Goal: Information Seeking & Learning: Learn about a topic

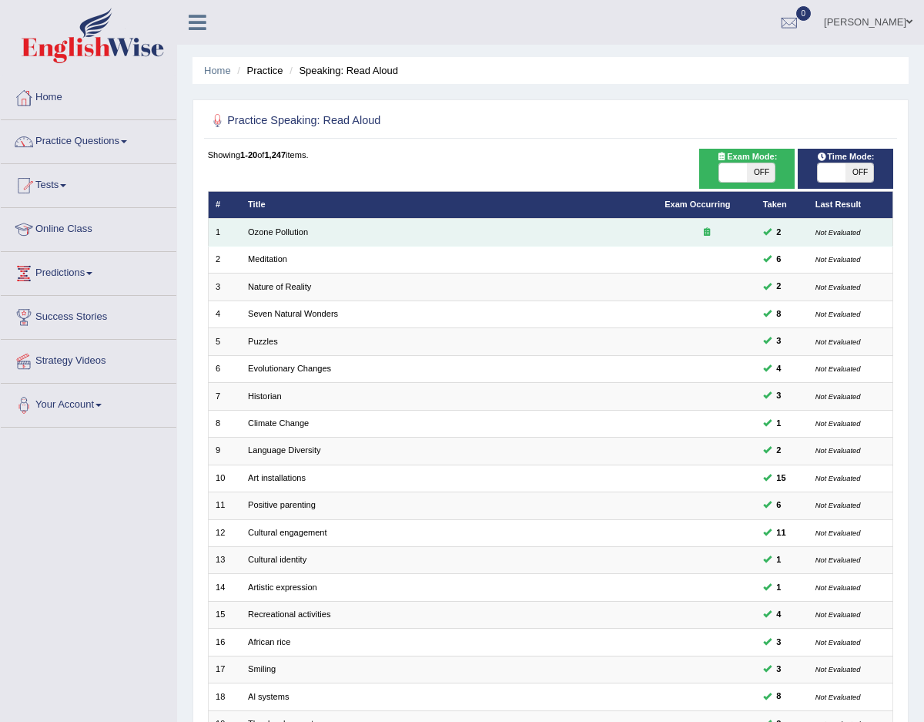
click at [271, 239] on td "Ozone Pollution" at bounding box center [449, 232] width 417 height 27
click at [284, 227] on link "Ozone Pollution" at bounding box center [278, 231] width 60 height 9
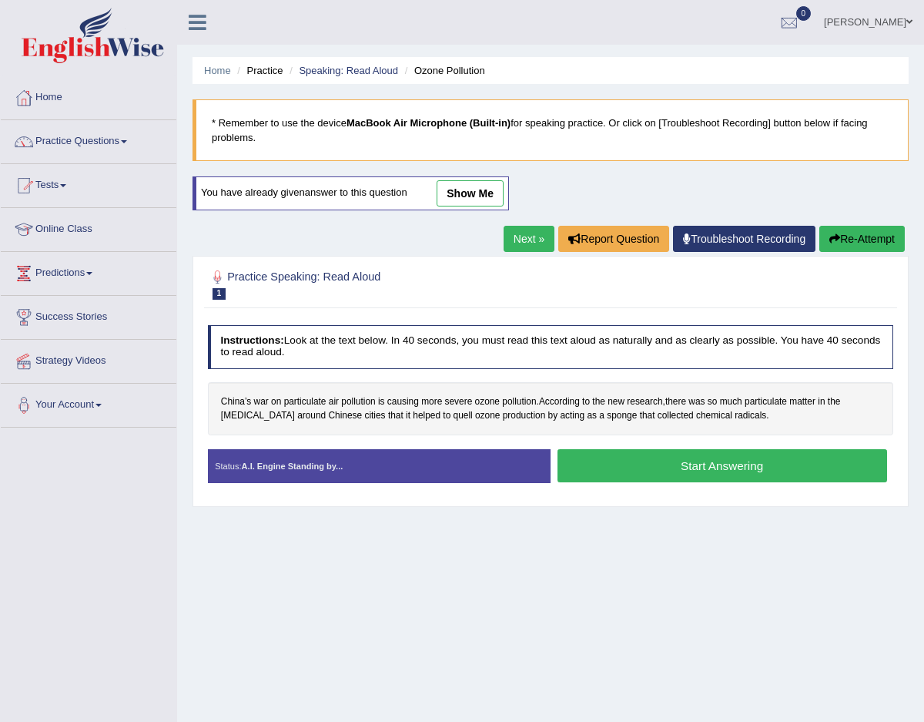
click at [724, 459] on button "Start Answering" at bounding box center [723, 465] width 330 height 33
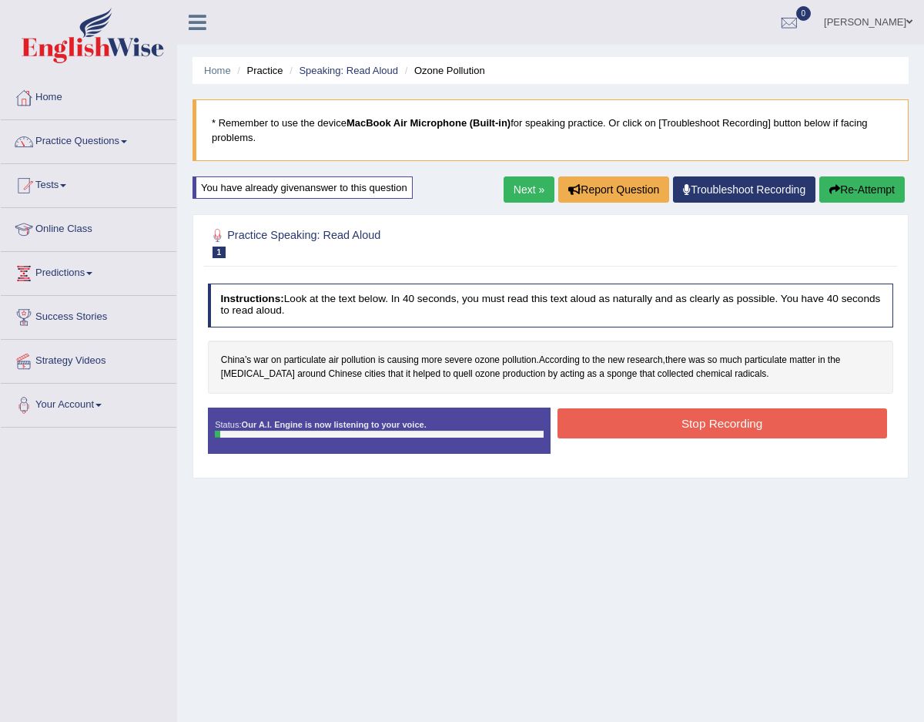
click at [608, 411] on button "Stop Recording" at bounding box center [723, 423] width 330 height 30
